Goal: Obtain resource: Obtain resource

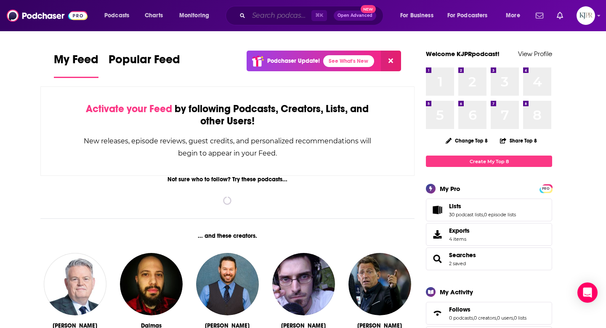
click at [282, 17] on input "Search podcasts, credits, & more..." at bounding box center [280, 15] width 63 height 13
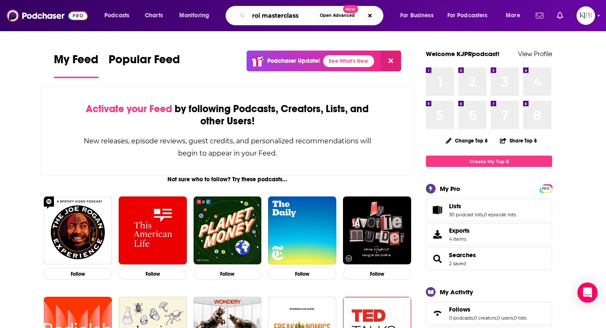
type input "roi masterclass"
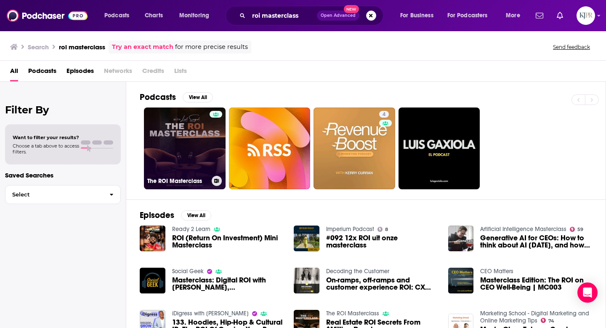
click at [203, 144] on link "The ROI Masterclass" at bounding box center [185, 148] width 82 height 82
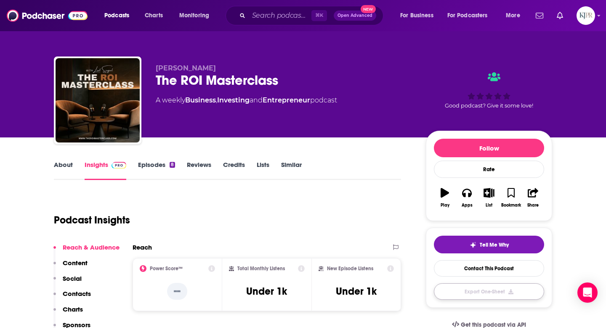
click at [478, 294] on button "Export One-Sheet" at bounding box center [489, 291] width 110 height 16
